Goal: Information Seeking & Learning: Learn about a topic

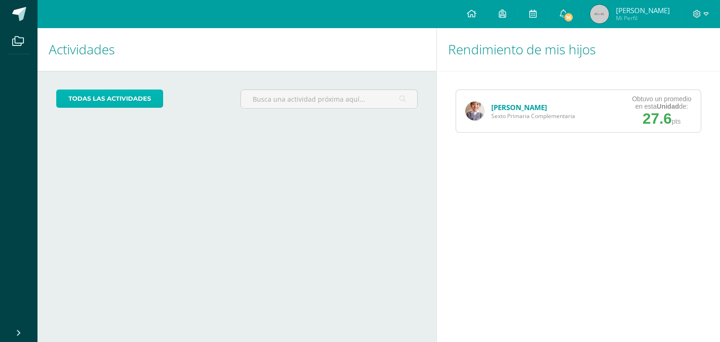
click at [134, 101] on link "todas las Actividades" at bounding box center [109, 99] width 107 height 18
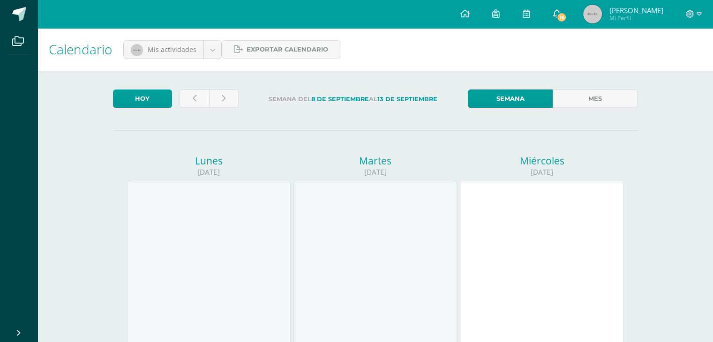
click at [560, 17] on icon at bounding box center [556, 13] width 7 height 8
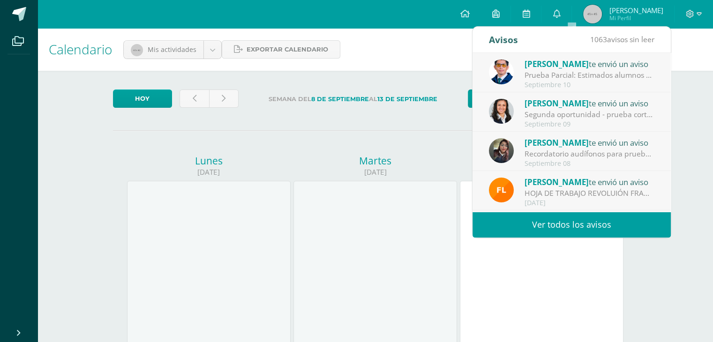
click at [607, 117] on div "Segunda oportunidad - prueba corta: Estimado alumno Recuerda que para esta eval…" at bounding box center [589, 114] width 130 height 11
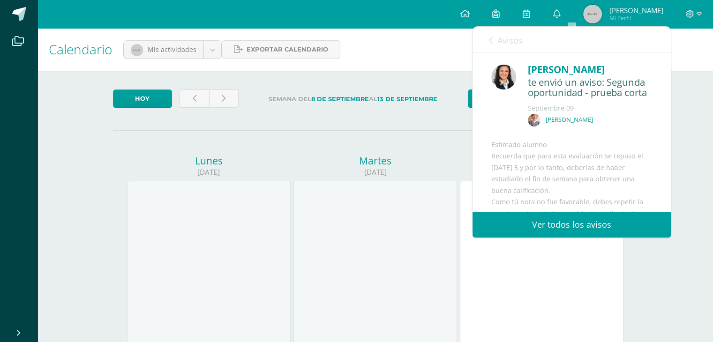
click at [569, 226] on link "Ver todos los avisos" at bounding box center [571, 225] width 198 height 26
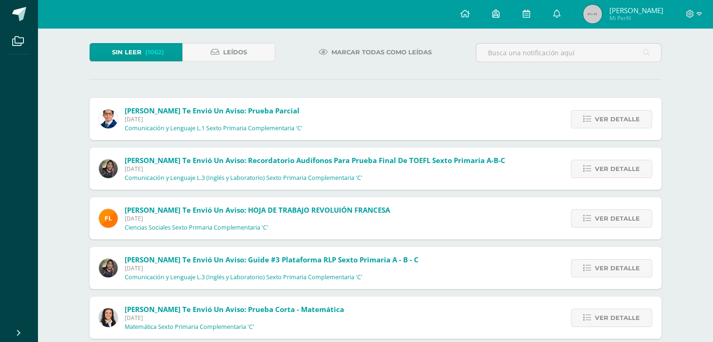
scroll to position [47, 0]
click at [602, 168] on span "Ver detalle" at bounding box center [617, 168] width 45 height 17
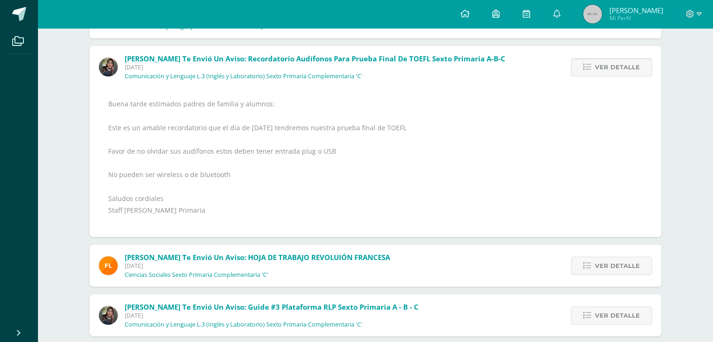
scroll to position [234, 0]
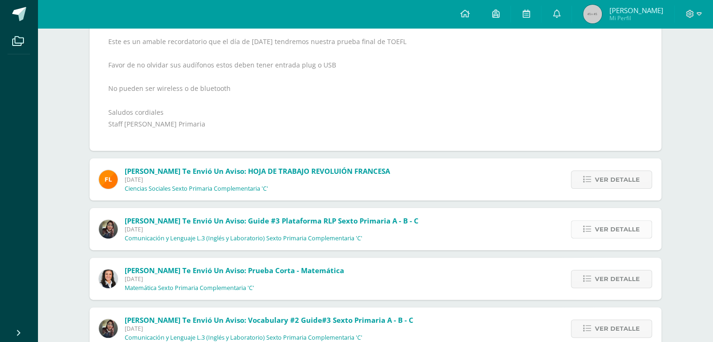
click at [612, 225] on span "Ver detalle" at bounding box center [617, 229] width 45 height 17
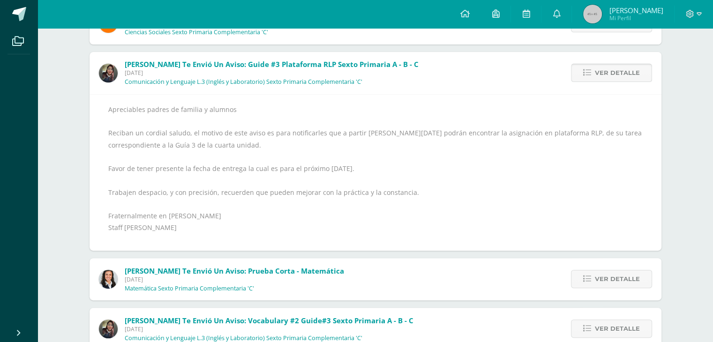
scroll to position [192, 0]
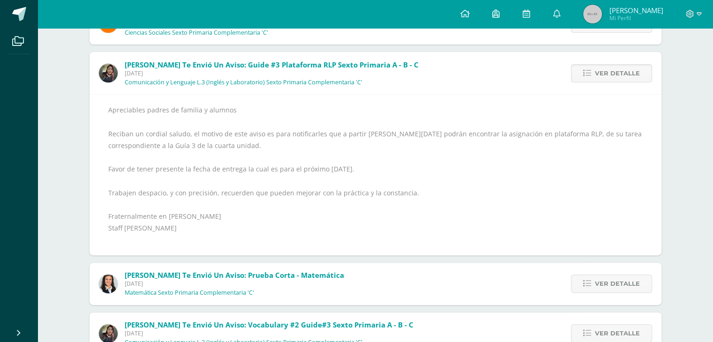
click at [438, 184] on div "Apreciables padres de familia y alumnos Reciban un cordial saludo, el motivo de…" at bounding box center [375, 175] width 534 height 142
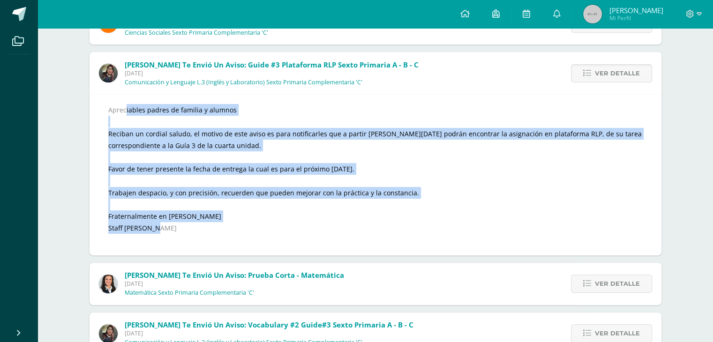
drag, startPoint x: 109, startPoint y: 106, endPoint x: 172, endPoint y: 224, distance: 133.4
click at [172, 224] on div "Apreciables padres de familia y alumnos Reciban un cordial saludo, el motivo de…" at bounding box center [375, 175] width 534 height 142
copy div "Apreciables padres de familia y alumnos Reciban un cordial saludo, el motivo de…"
click at [483, 213] on div "Apreciables padres de familia y alumnos Reciban un cordial saludo, el motivo de…" at bounding box center [375, 175] width 534 height 142
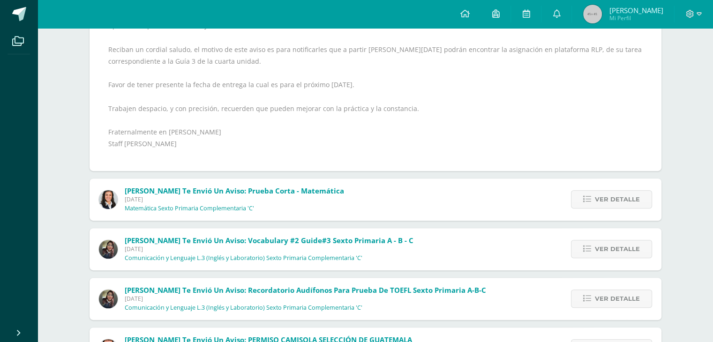
scroll to position [285, 0]
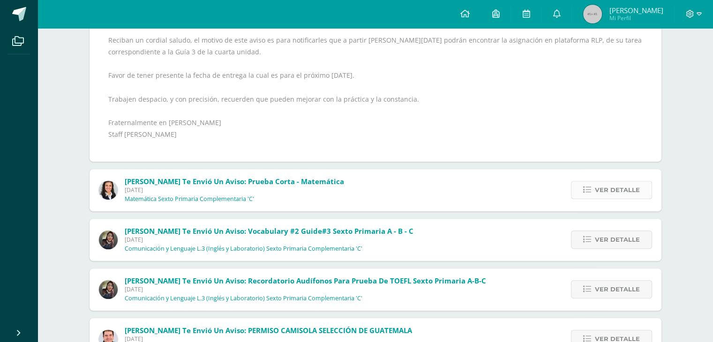
click at [588, 190] on icon at bounding box center [587, 190] width 8 height 8
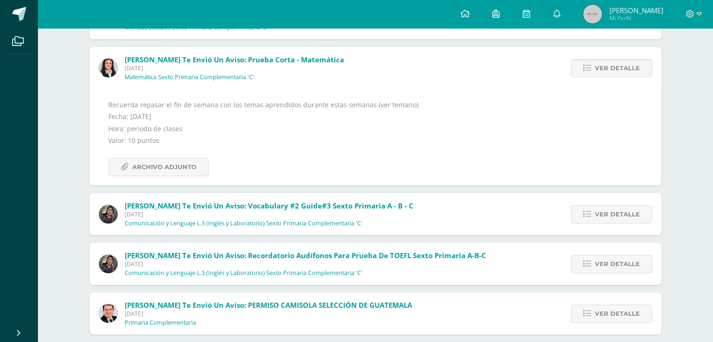
scroll to position [197, 0]
click at [176, 168] on span "Archivo Adjunto" at bounding box center [164, 166] width 64 height 17
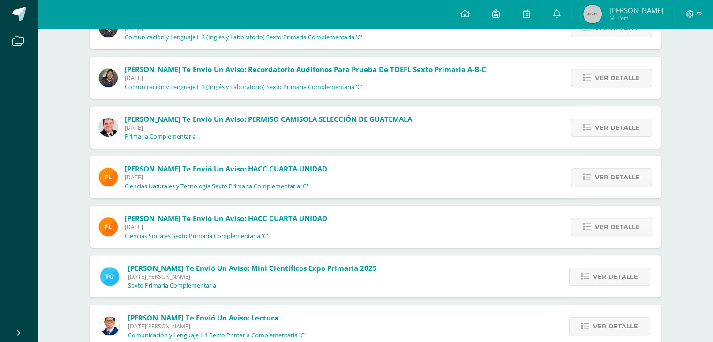
scroll to position [384, 0]
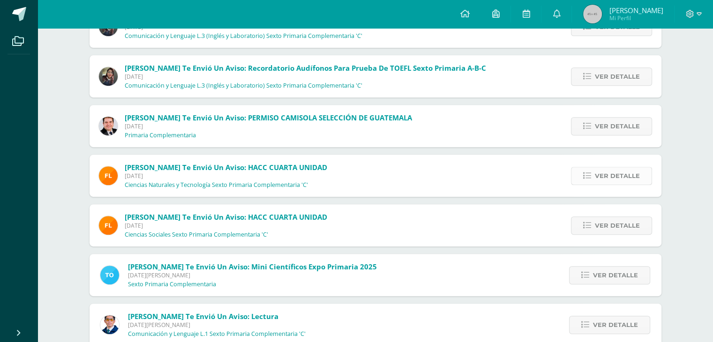
click at [594, 172] on link "Ver detalle" at bounding box center [611, 176] width 81 height 18
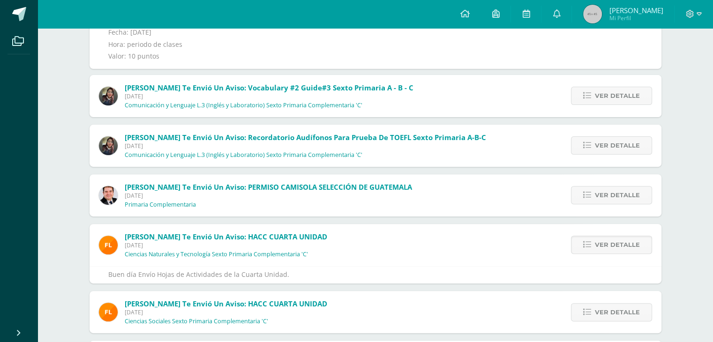
scroll to position [238, 0]
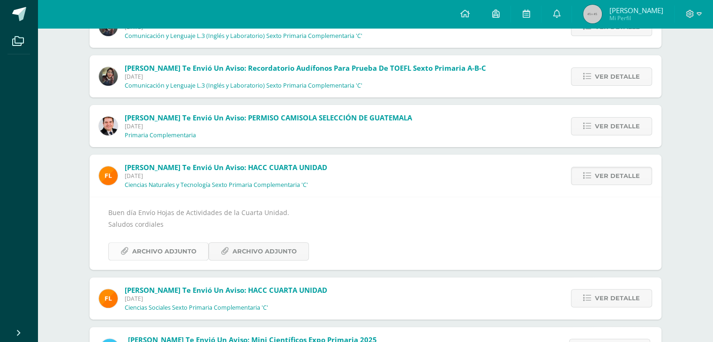
click at [172, 252] on span "Archivo Adjunto" at bounding box center [164, 251] width 64 height 17
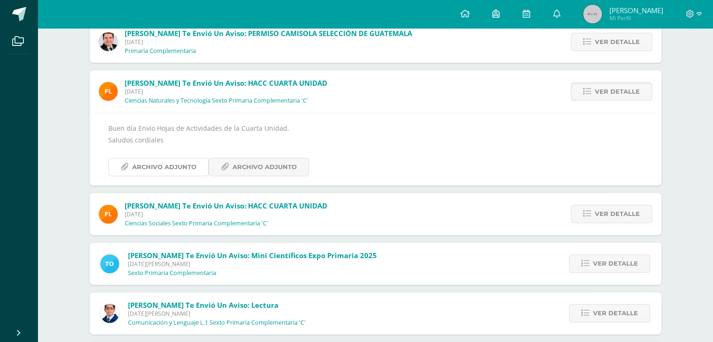
scroll to position [332, 0]
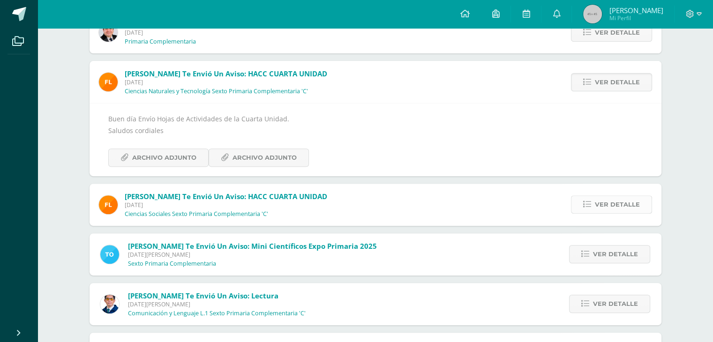
click at [619, 204] on span "Ver detalle" at bounding box center [617, 204] width 45 height 17
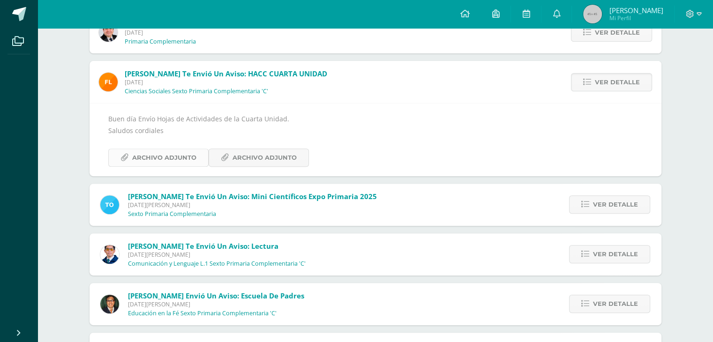
click at [148, 156] on span "Archivo Adjunto" at bounding box center [164, 157] width 64 height 17
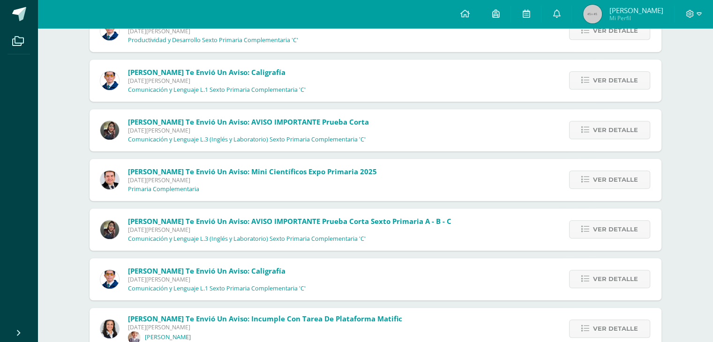
scroll to position [698, 0]
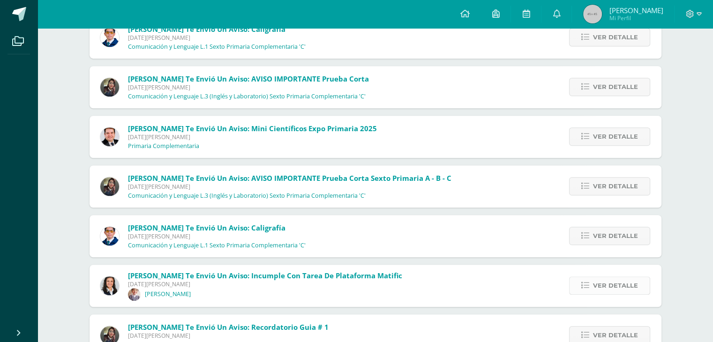
click at [629, 285] on span "Ver detalle" at bounding box center [615, 285] width 45 height 17
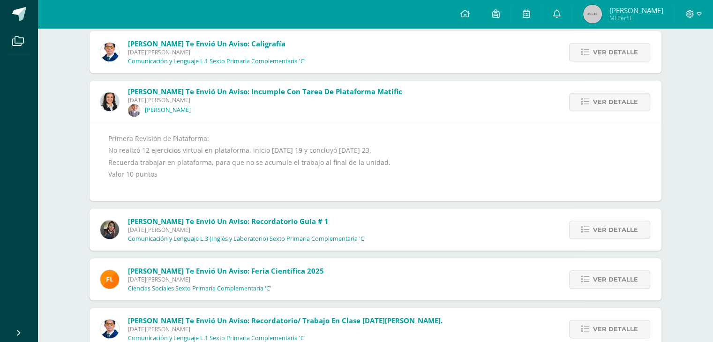
scroll to position [763, 0]
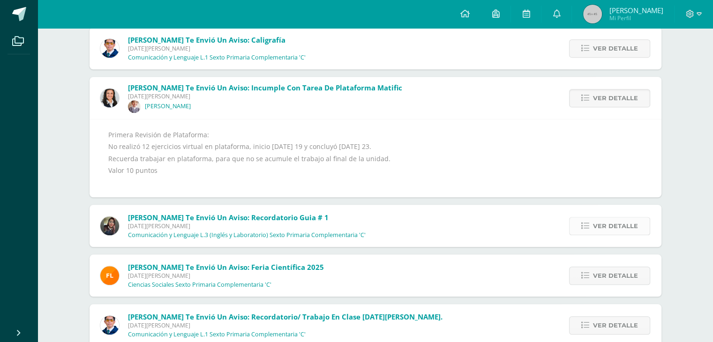
click at [632, 227] on span "Ver detalle" at bounding box center [615, 225] width 45 height 17
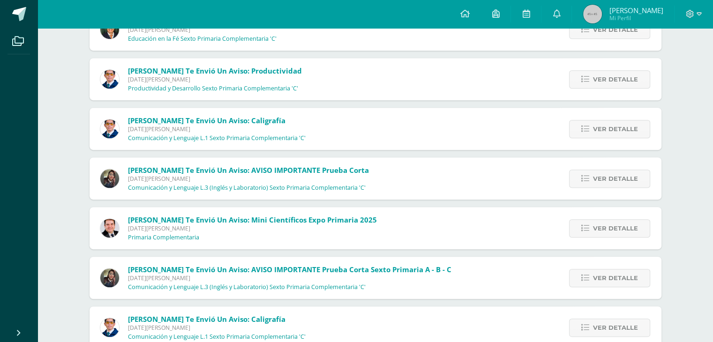
scroll to position [482, 0]
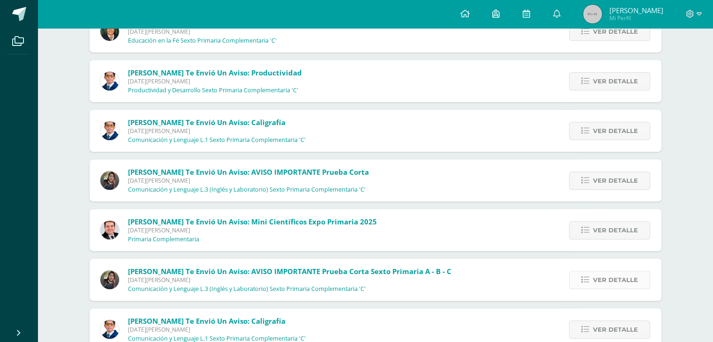
click at [604, 277] on span "Ver detalle" at bounding box center [615, 279] width 45 height 17
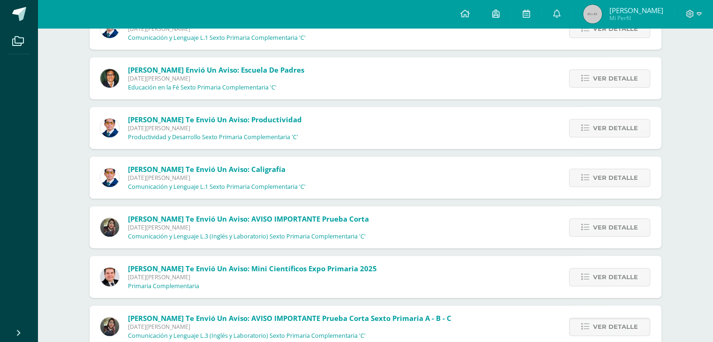
scroll to position [435, 0]
click at [614, 176] on span "Ver detalle" at bounding box center [615, 177] width 45 height 17
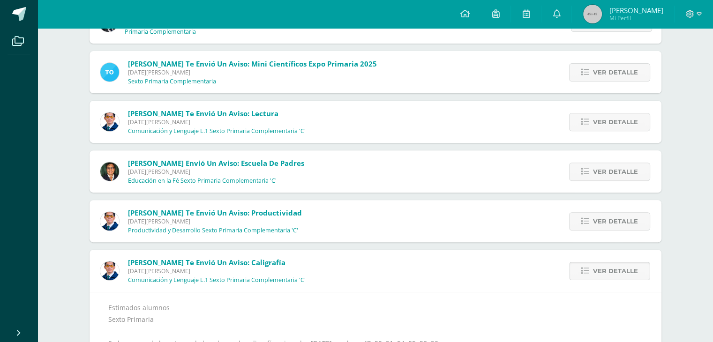
scroll to position [341, 0]
click at [609, 172] on span "Ver detalle" at bounding box center [615, 172] width 45 height 17
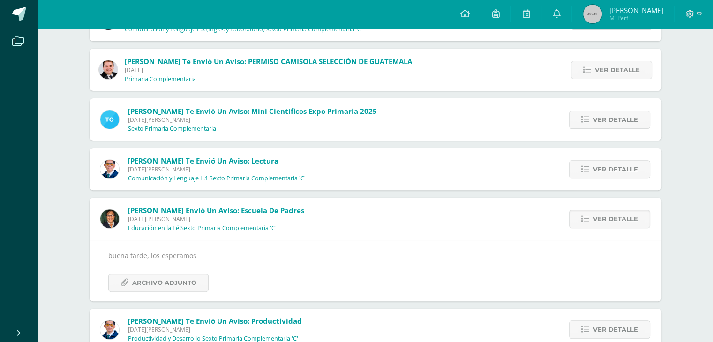
scroll to position [294, 0]
click at [594, 168] on span "Ver detalle" at bounding box center [615, 169] width 45 height 17
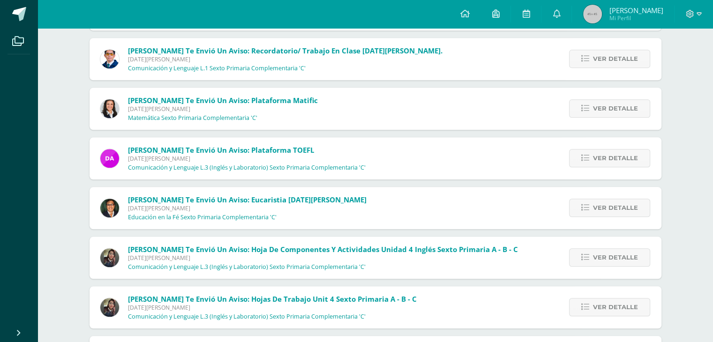
scroll to position [743, 0]
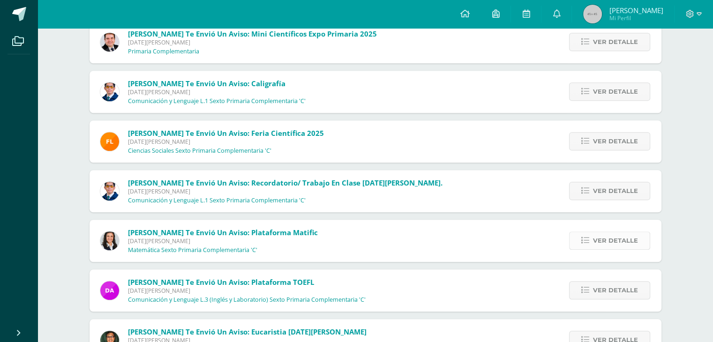
click at [626, 236] on span "Ver detalle" at bounding box center [615, 240] width 45 height 17
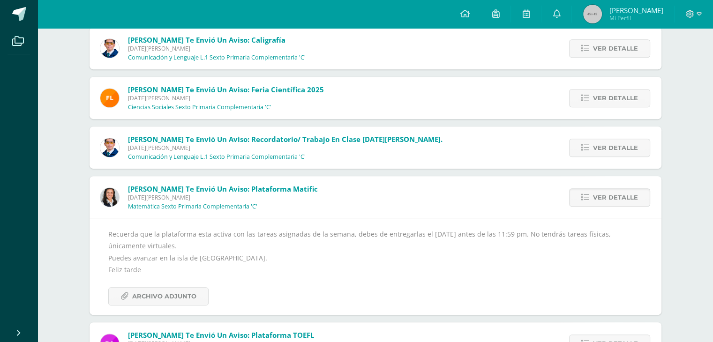
scroll to position [521, 0]
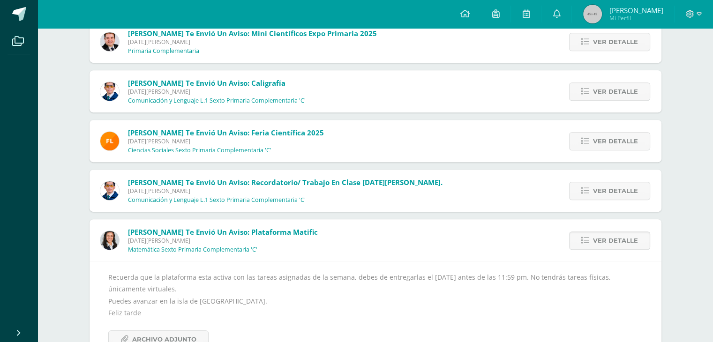
click at [112, 240] on img at bounding box center [109, 240] width 19 height 19
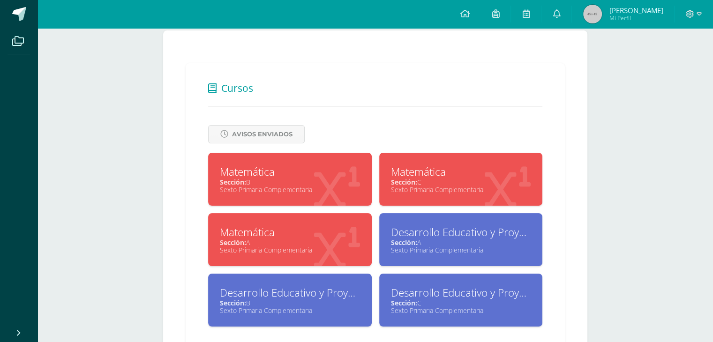
scroll to position [141, 0]
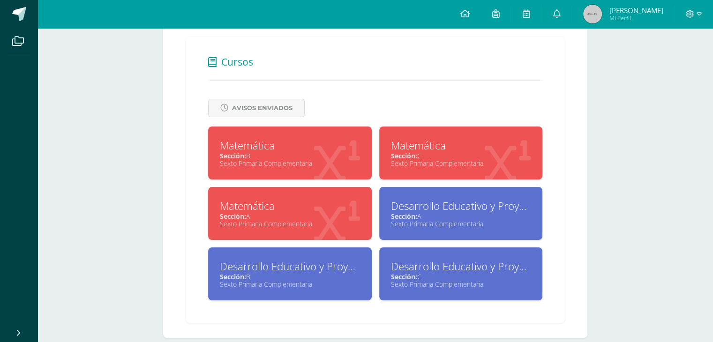
click at [255, 148] on div "Matemática" at bounding box center [290, 145] width 140 height 15
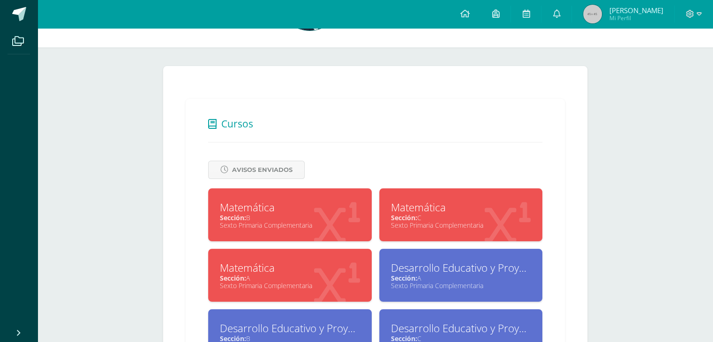
scroll to position [0, 0]
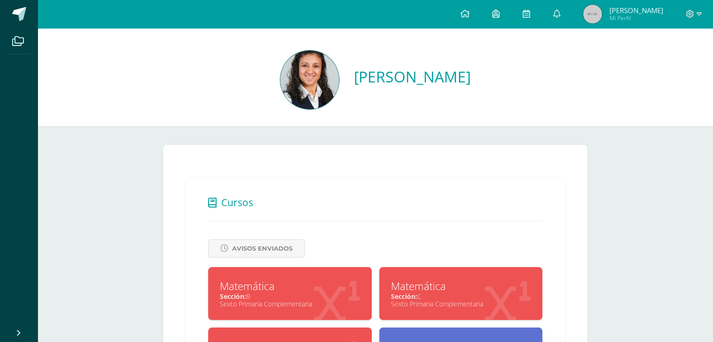
click at [363, 77] on link "[PERSON_NAME]" at bounding box center [412, 77] width 117 height 20
click at [354, 76] on link "[PERSON_NAME]" at bounding box center [412, 77] width 117 height 20
